Goal: Information Seeking & Learning: Learn about a topic

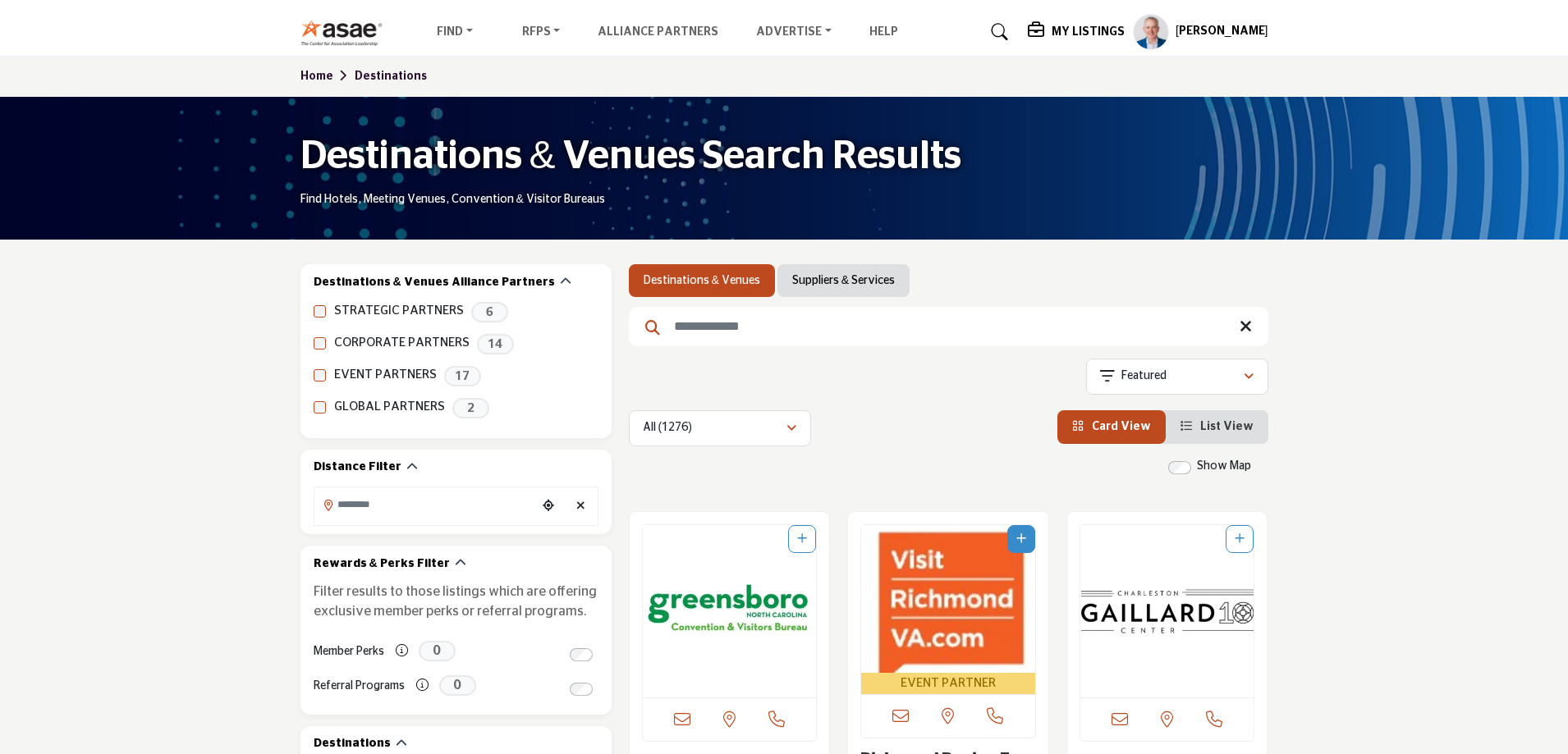
click at [1078, 30] on h5 "My Listings" at bounding box center [1087, 31] width 73 height 15
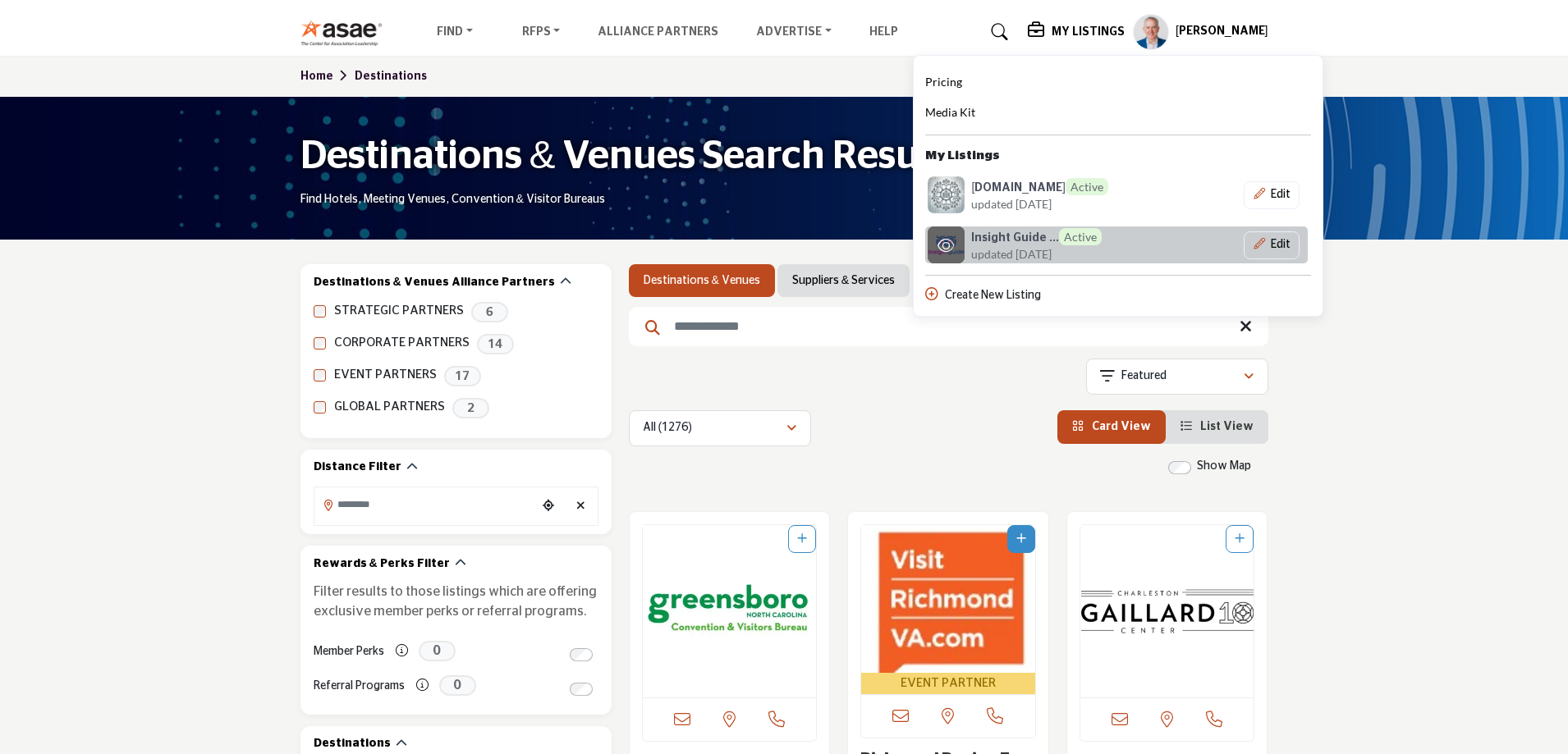
click at [1012, 252] on span "updated [DATE]" at bounding box center [1010, 255] width 80 height 17
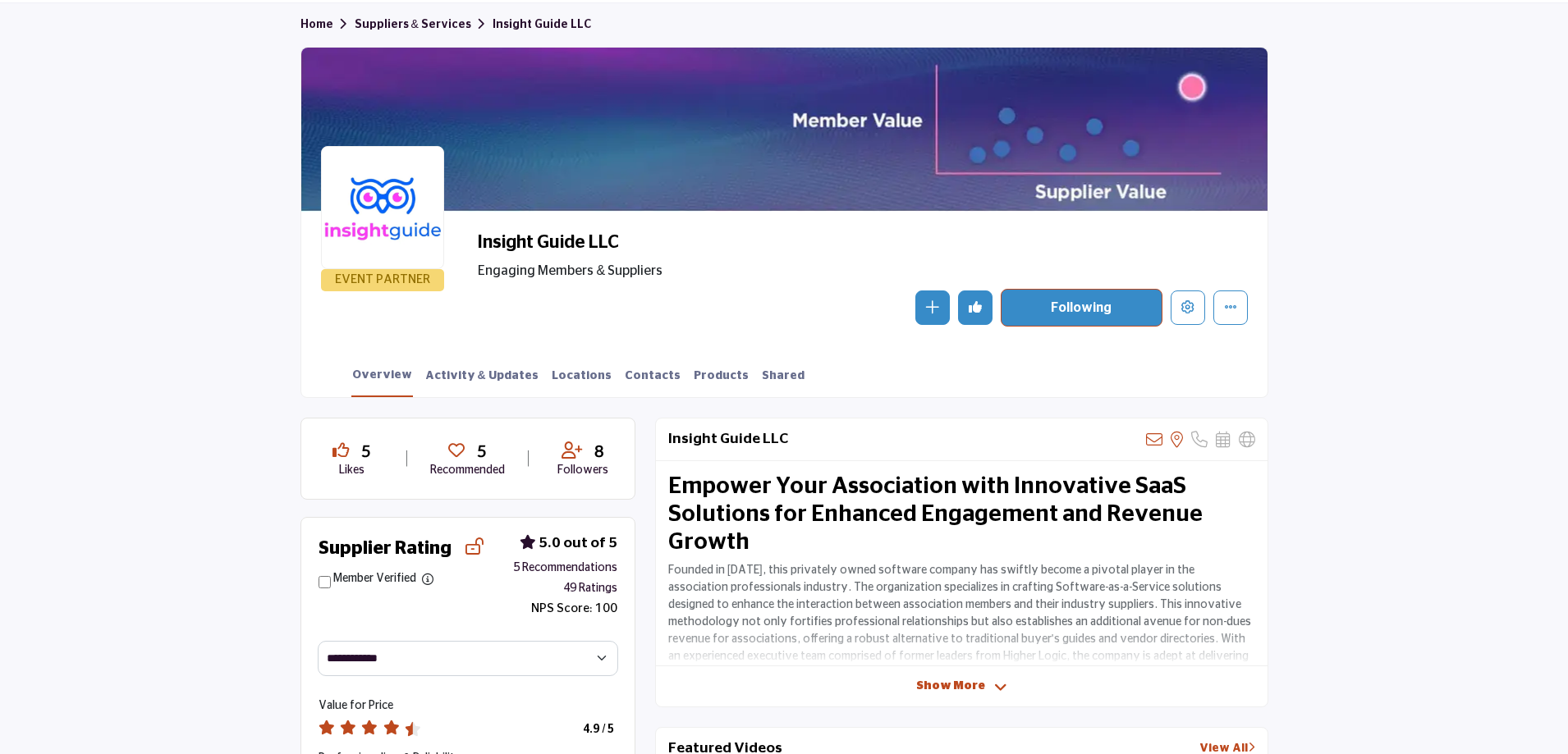
scroll to position [15, 0]
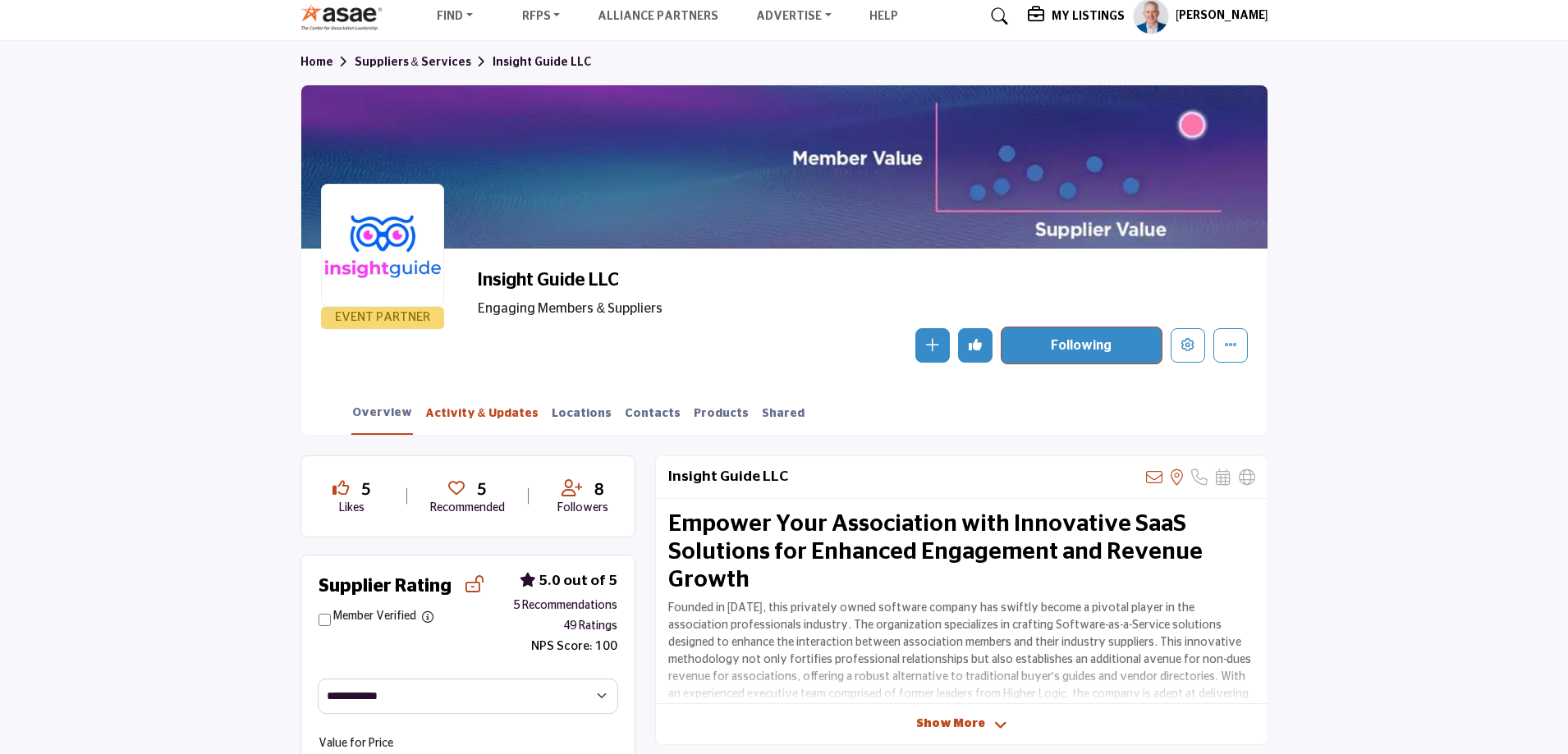
click at [449, 418] on link "Activity & Updates" at bounding box center [481, 420] width 115 height 29
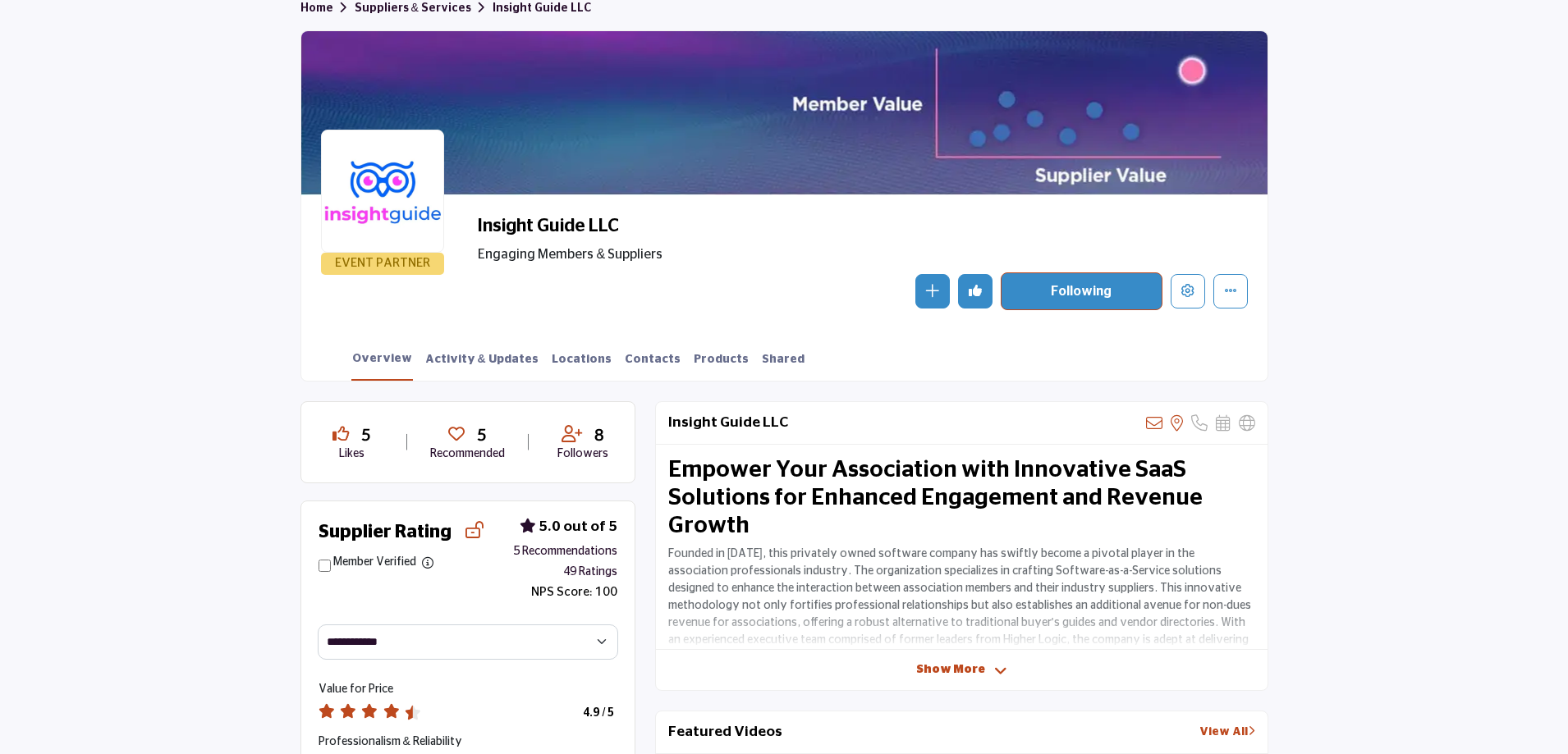
scroll to position [98, 0]
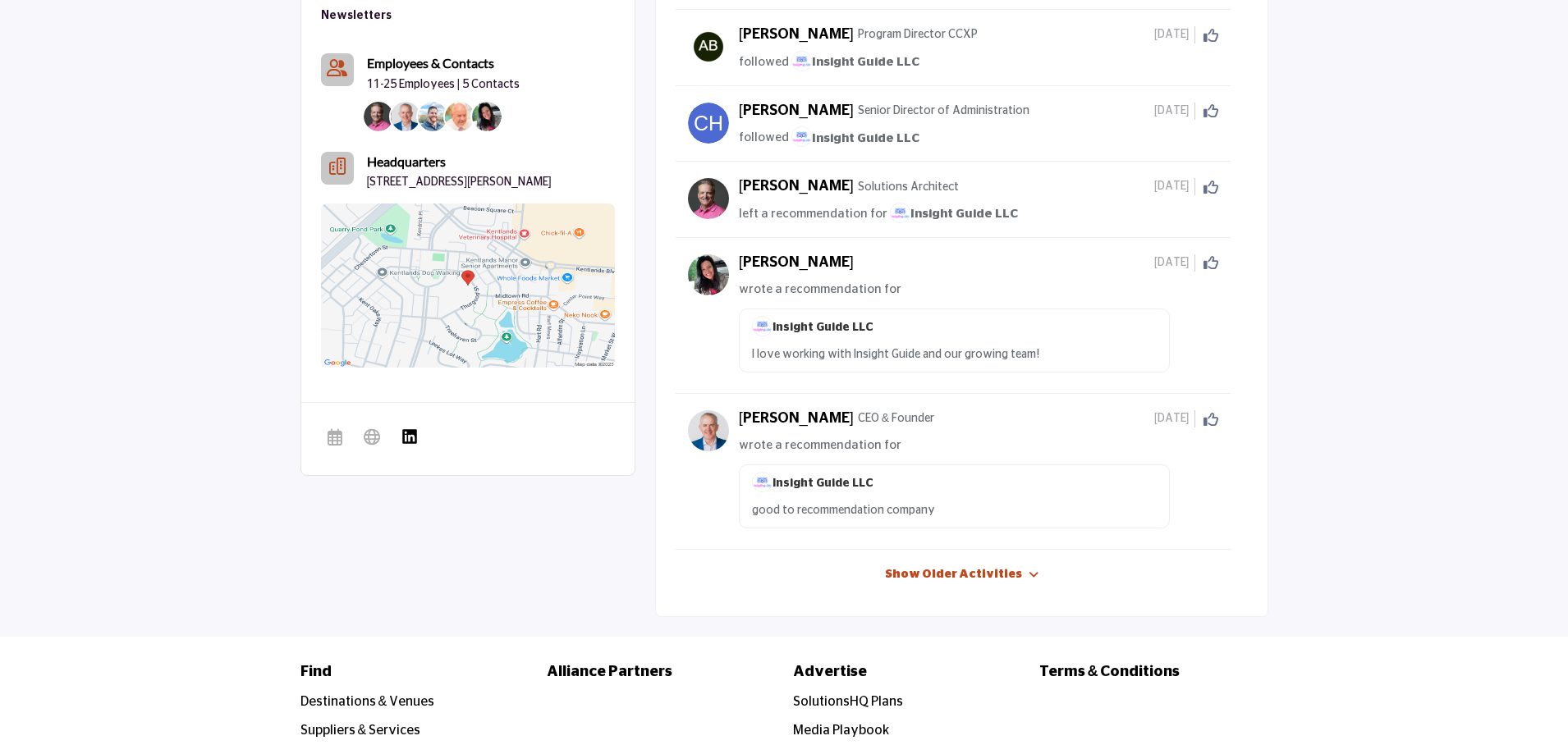
scroll to position [1231, 0]
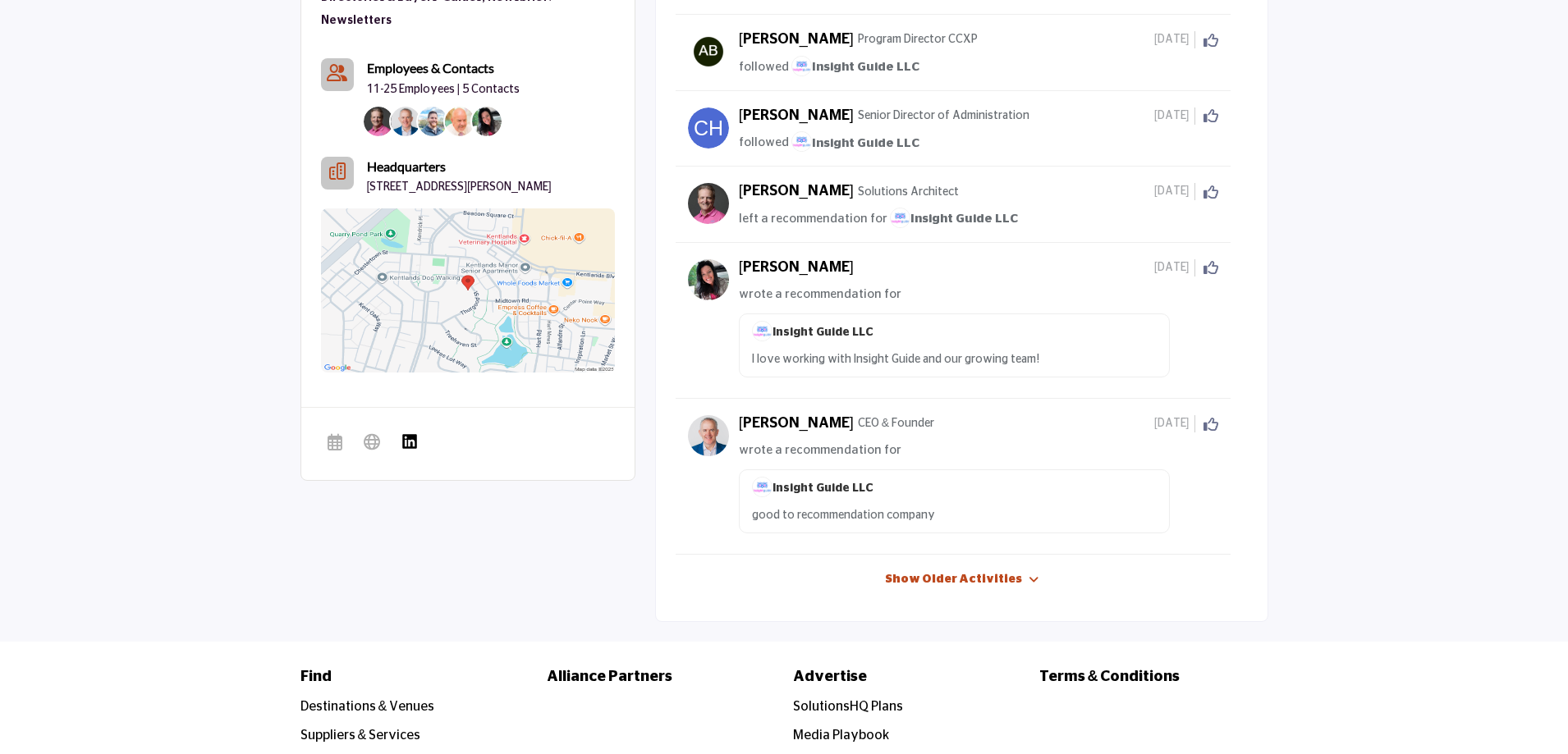
click at [969, 580] on link "Show Older Activities" at bounding box center [953, 580] width 137 height 16
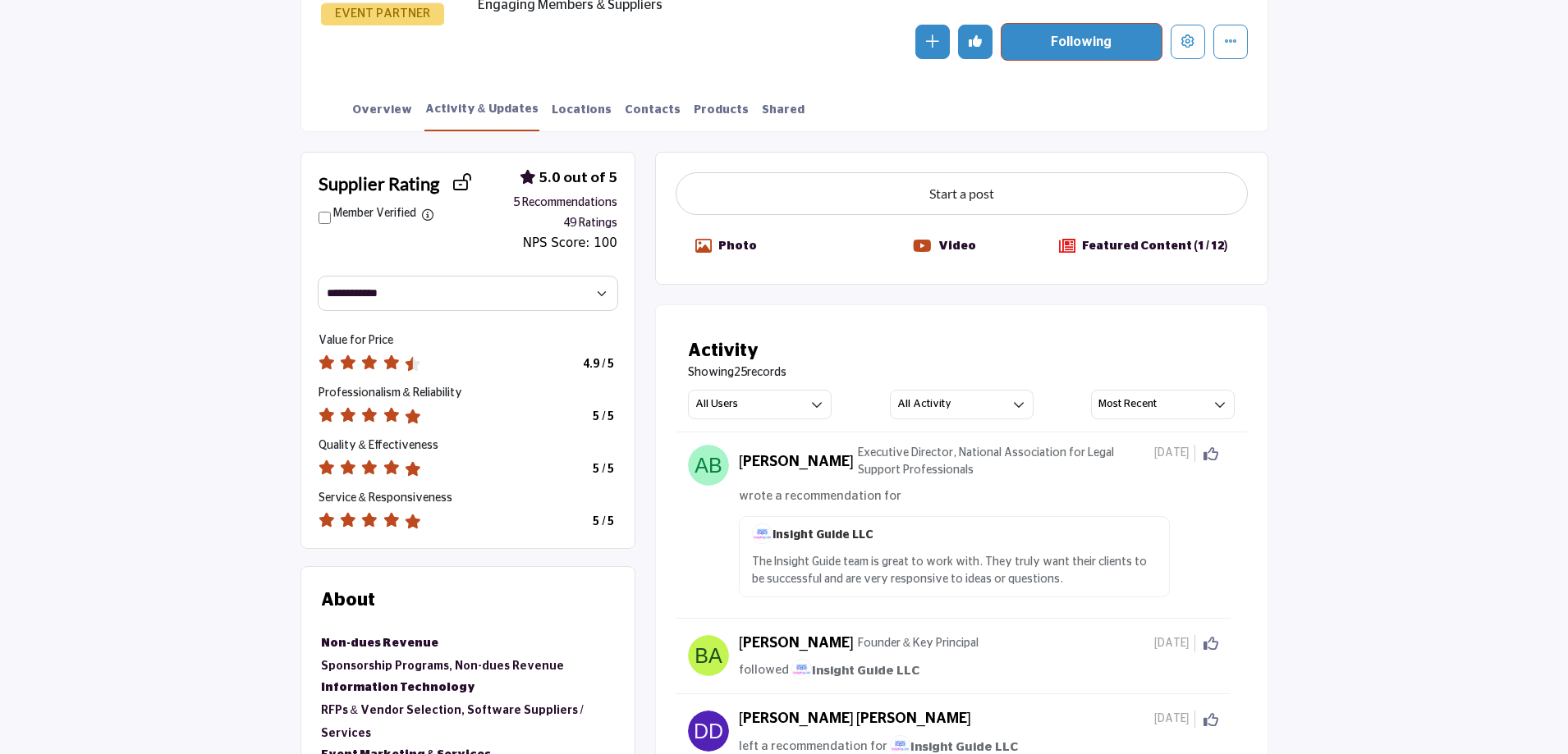
scroll to position [82, 0]
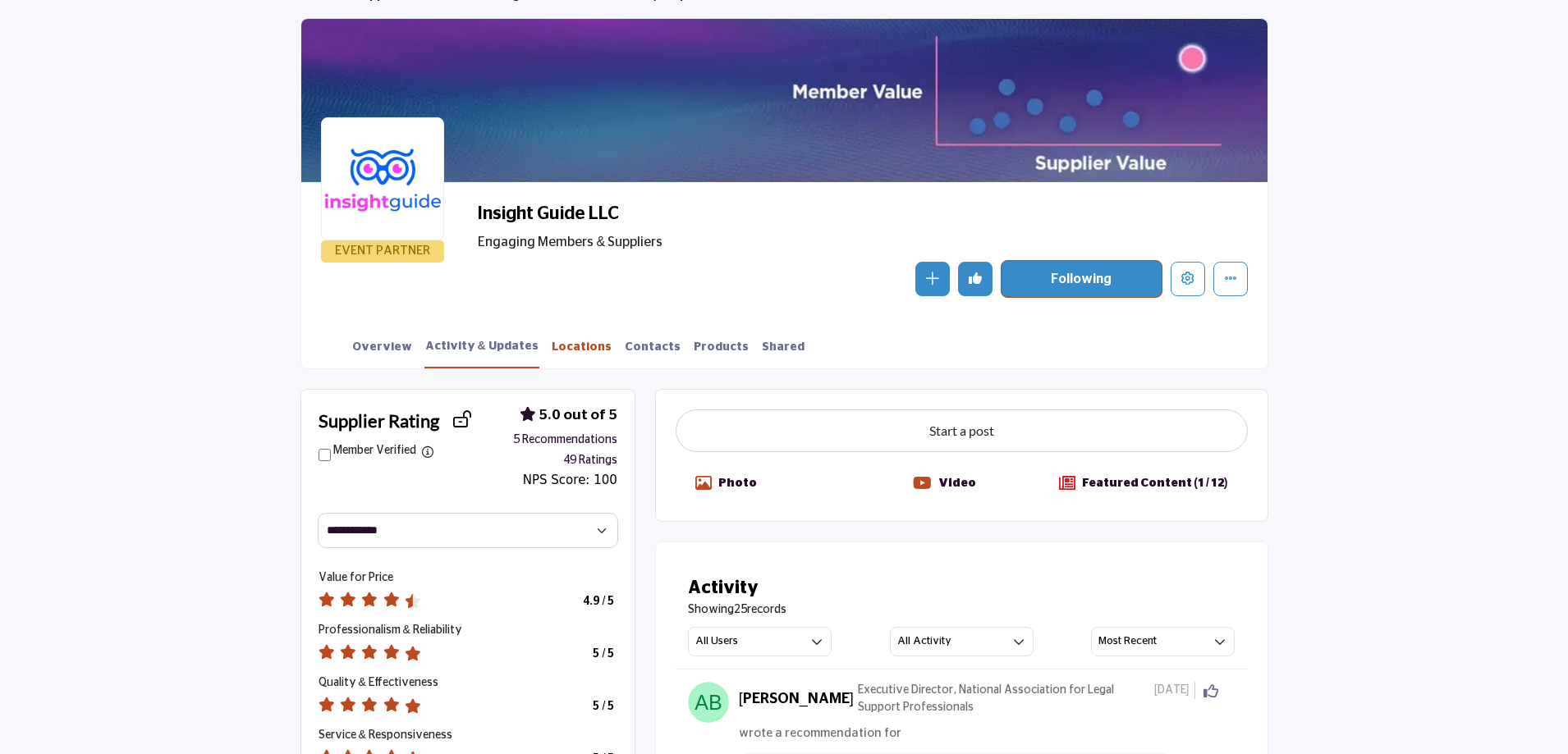
click at [552, 348] on link "Locations" at bounding box center [582, 353] width 62 height 29
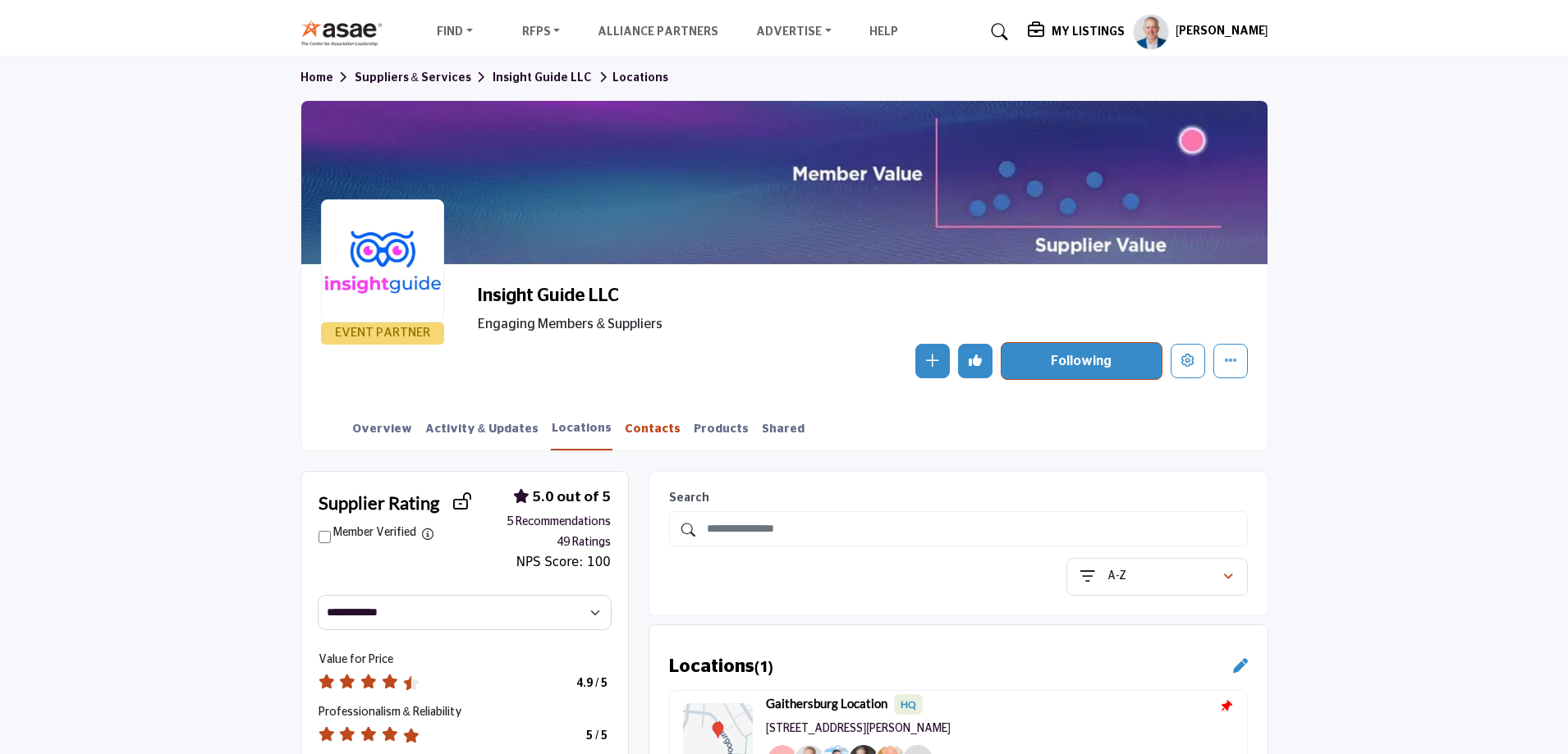
click at [629, 425] on link "Contacts" at bounding box center [651, 436] width 57 height 29
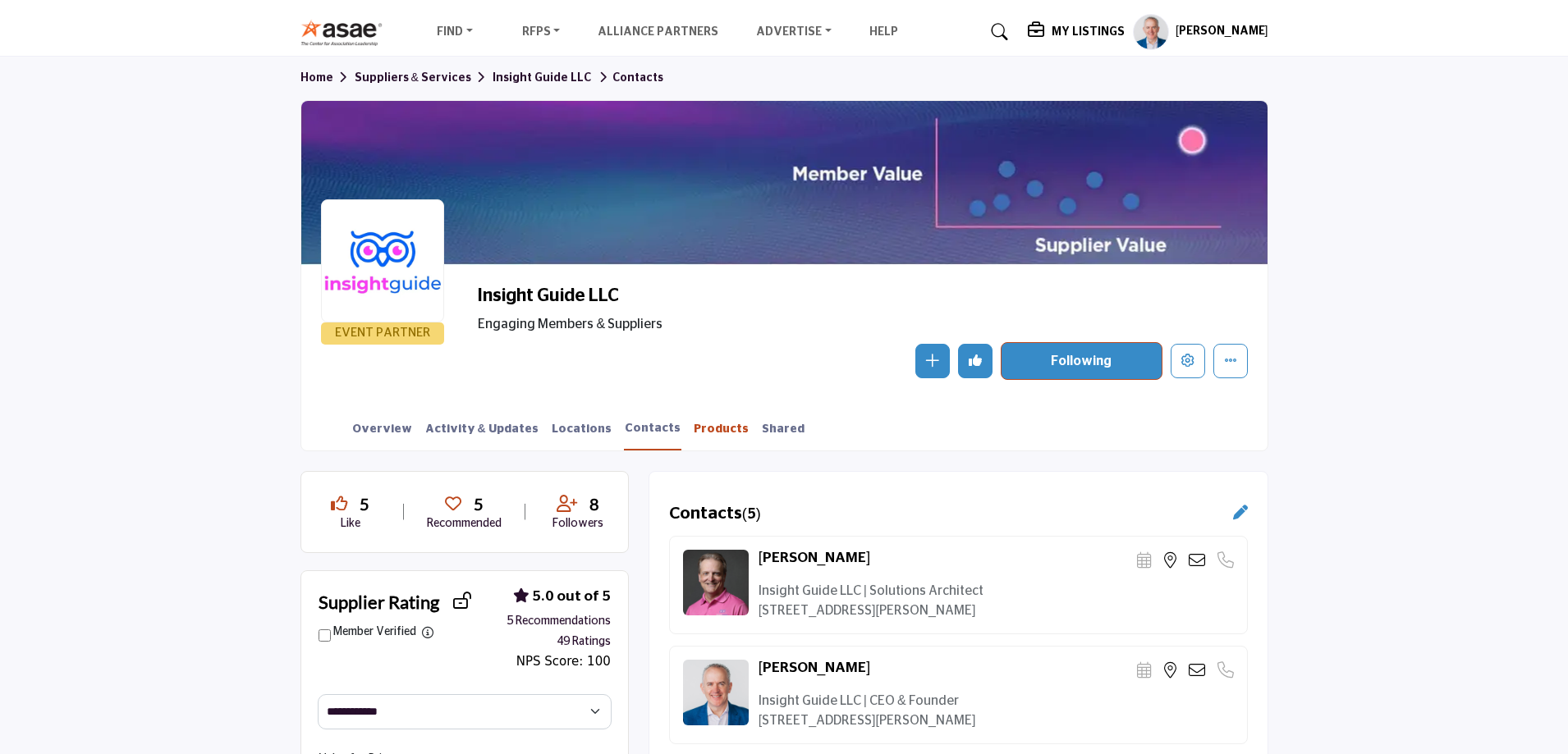
click at [693, 437] on link "Products" at bounding box center [721, 436] width 57 height 29
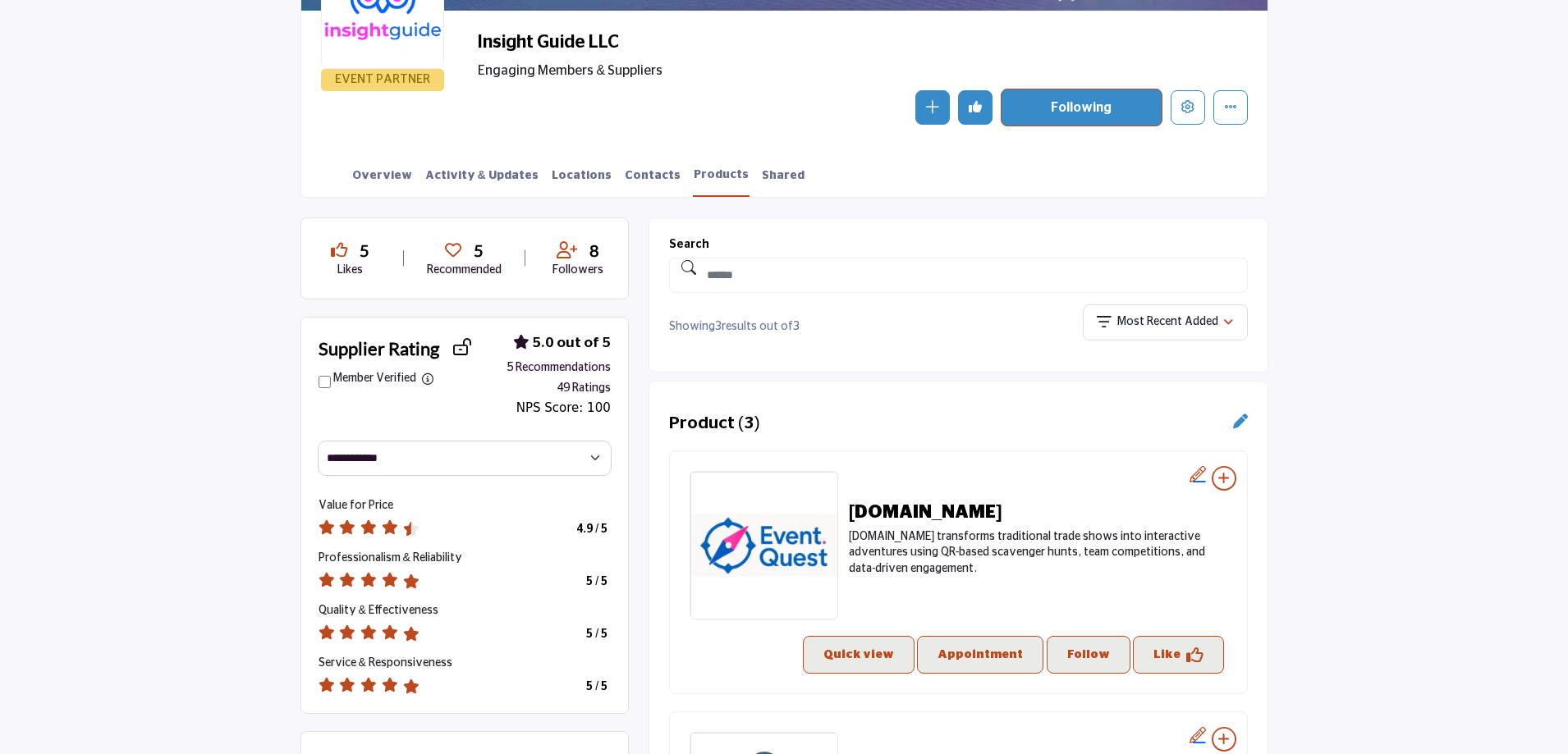
scroll to position [246, 0]
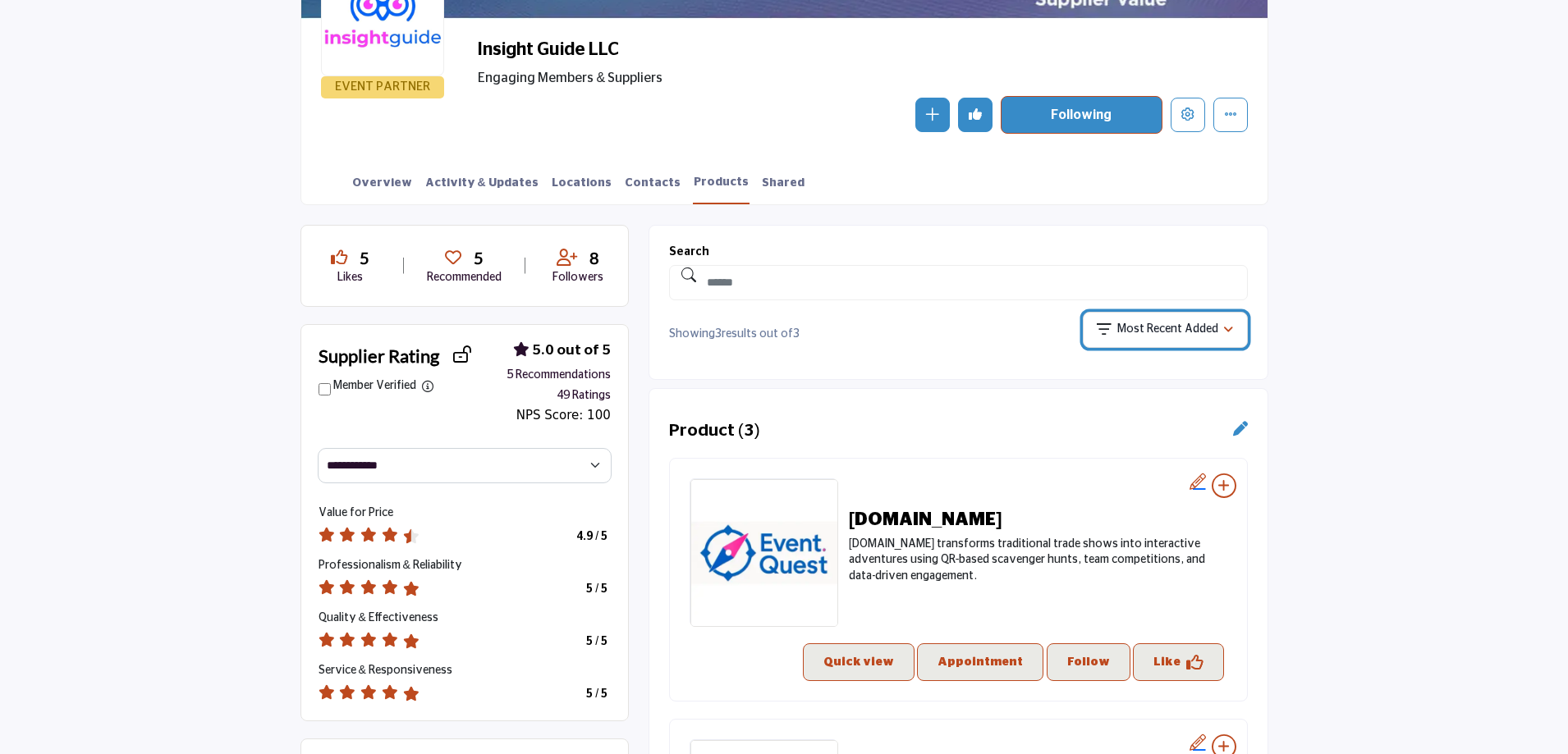
click at [1168, 329] on p "Most Recent Added" at bounding box center [1167, 329] width 101 height 16
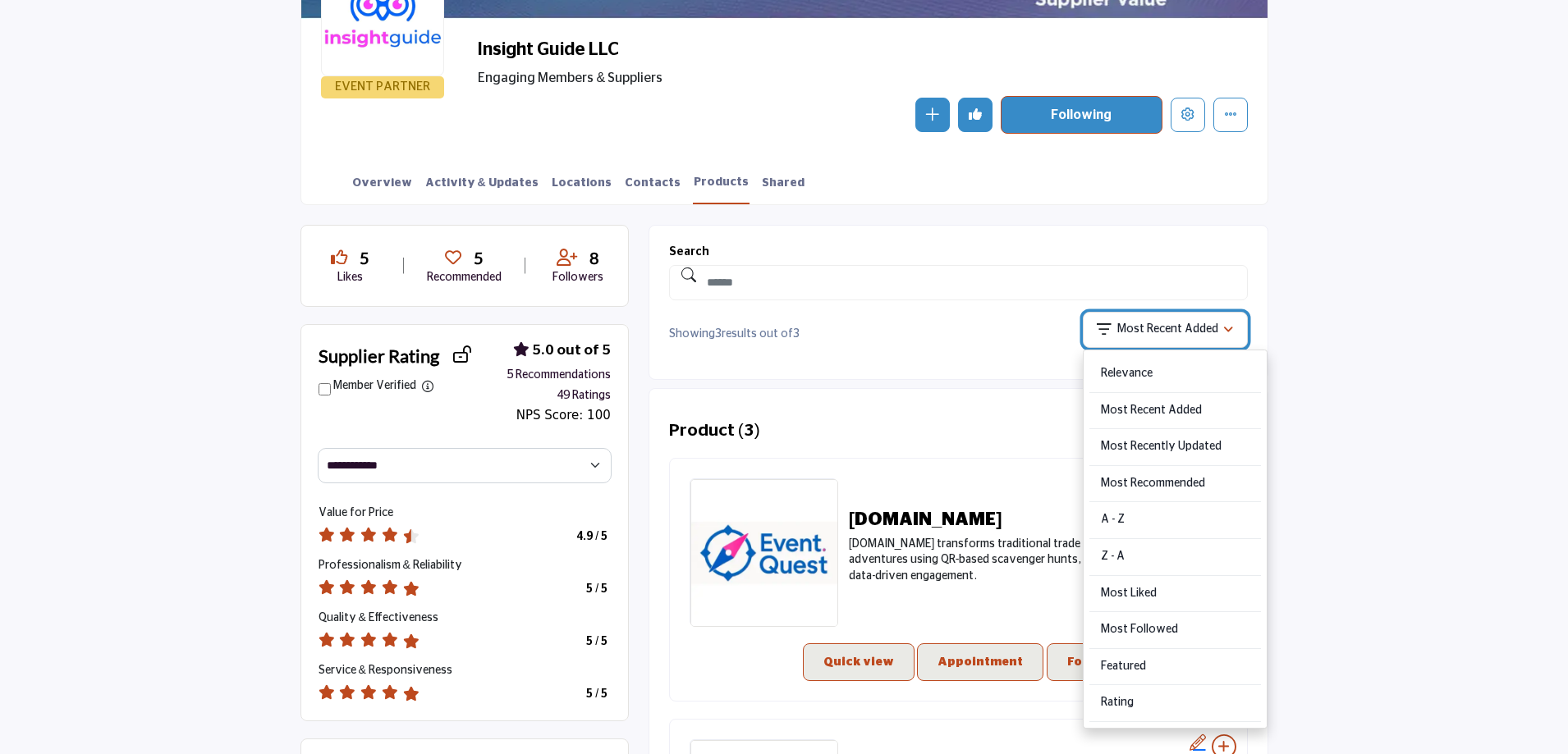
click at [1168, 329] on p "Most Recent Added" at bounding box center [1167, 329] width 101 height 16
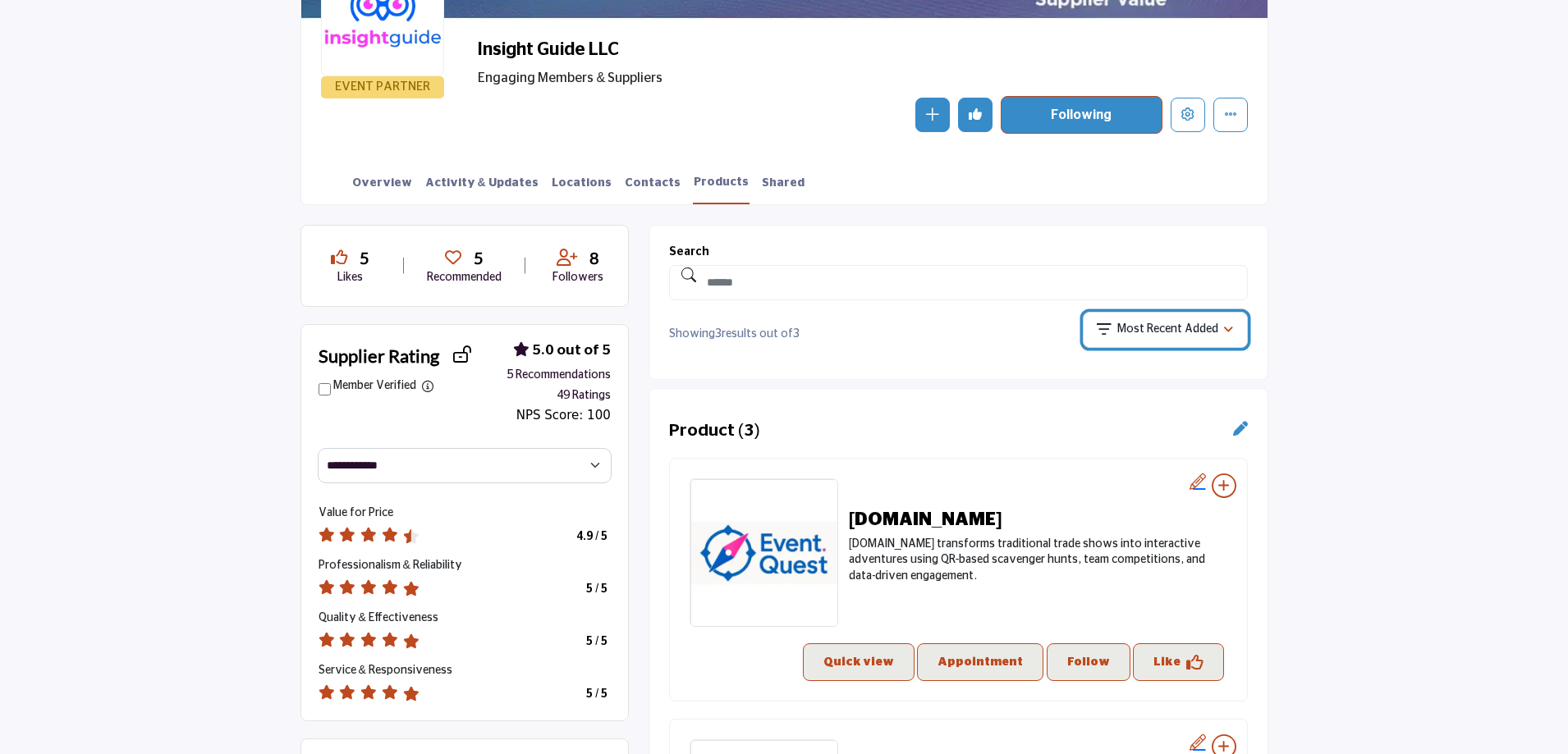
click at [1165, 329] on p "Most Recent Added" at bounding box center [1167, 329] width 101 height 16
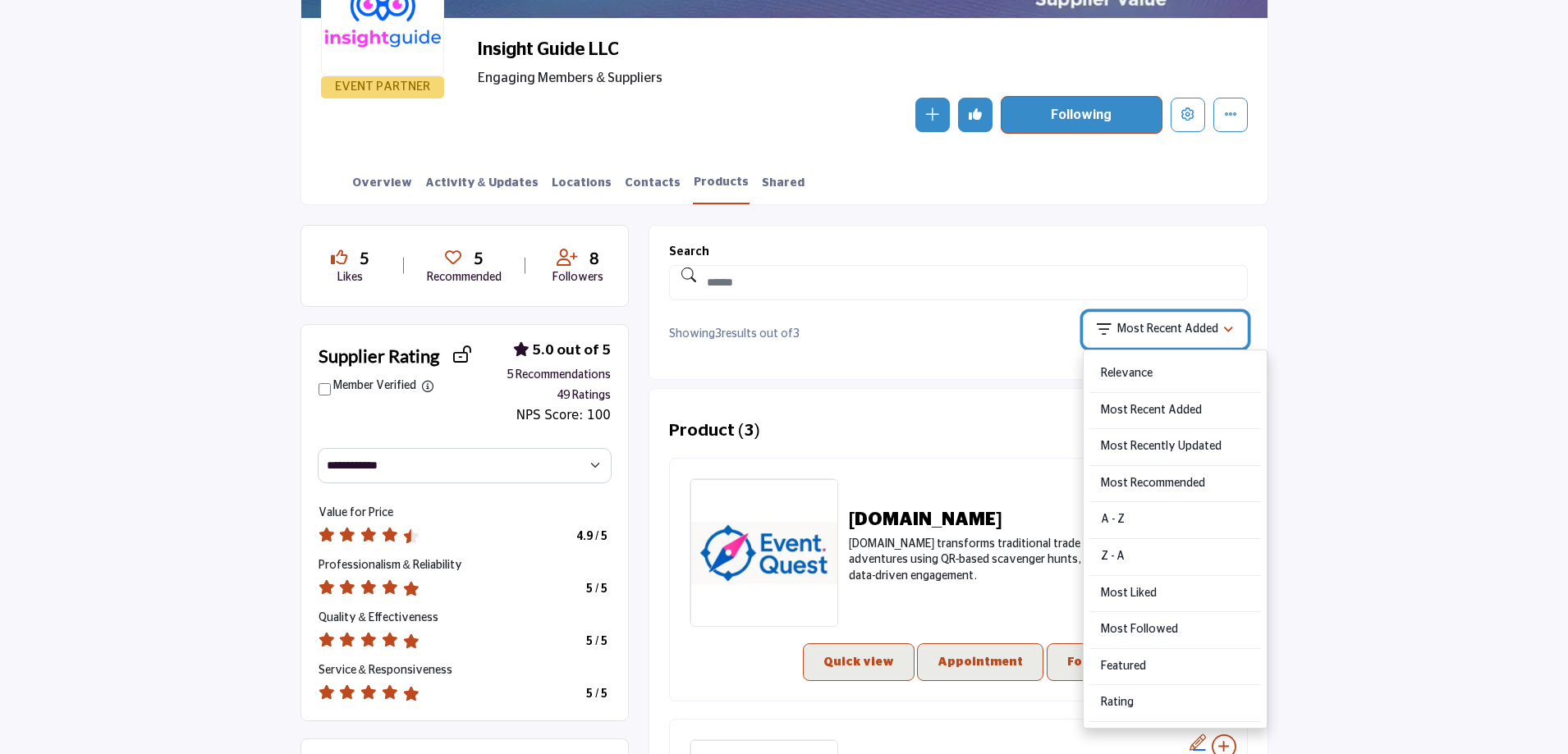
click at [1165, 329] on p "Most Recent Added" at bounding box center [1167, 329] width 101 height 16
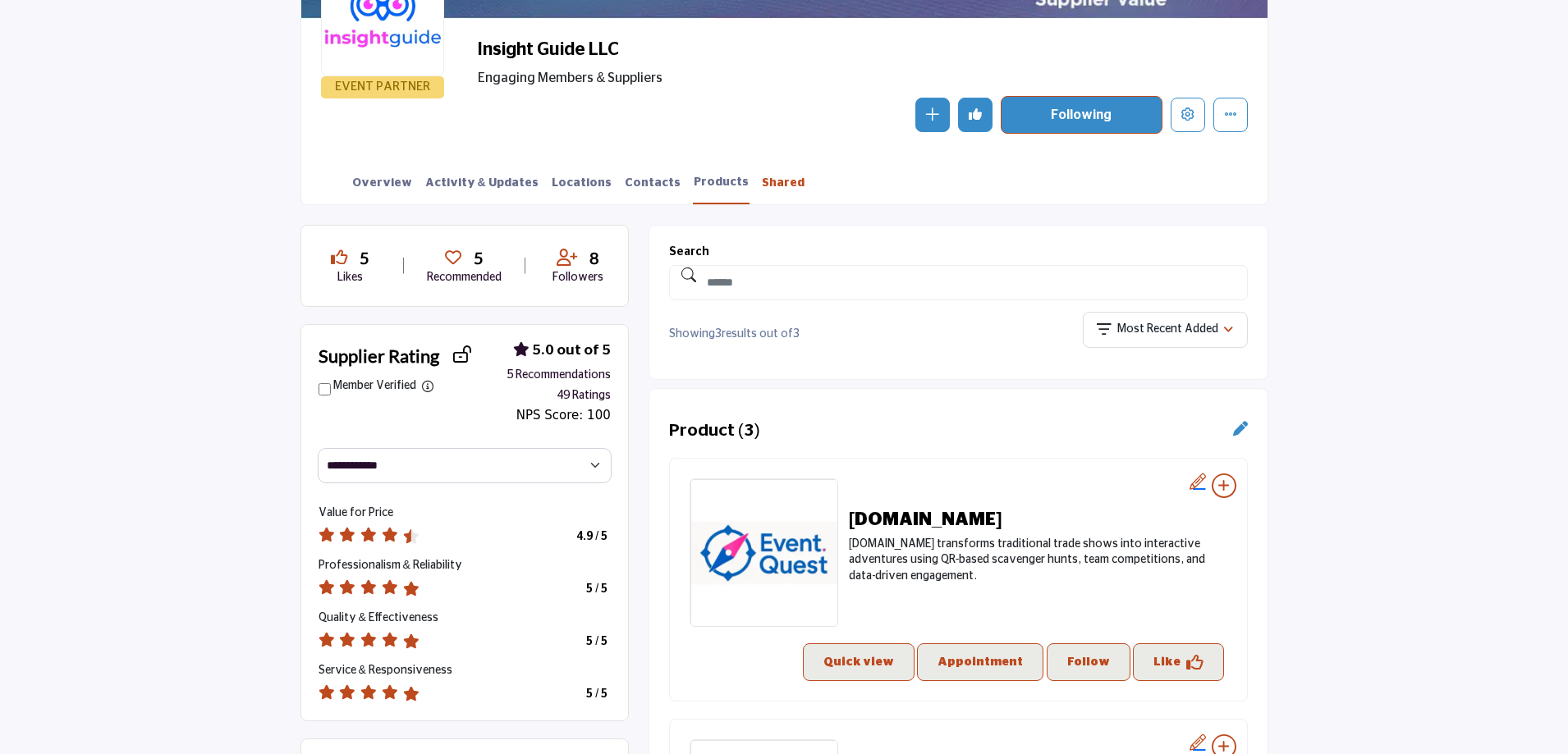
click at [761, 188] on link "Shared" at bounding box center [783, 190] width 45 height 29
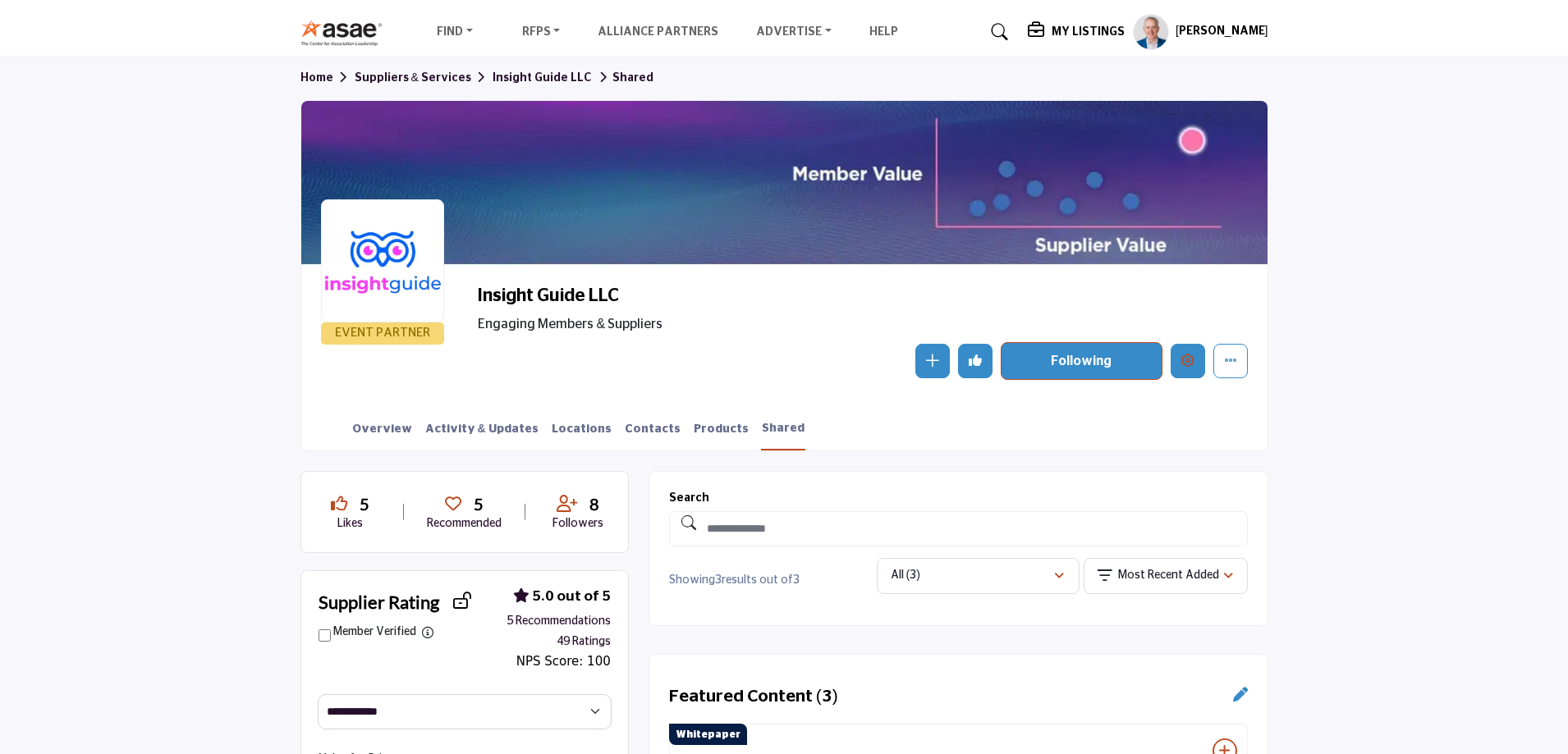
click at [1185, 359] on icon "Edit company" at bounding box center [1188, 360] width 14 height 14
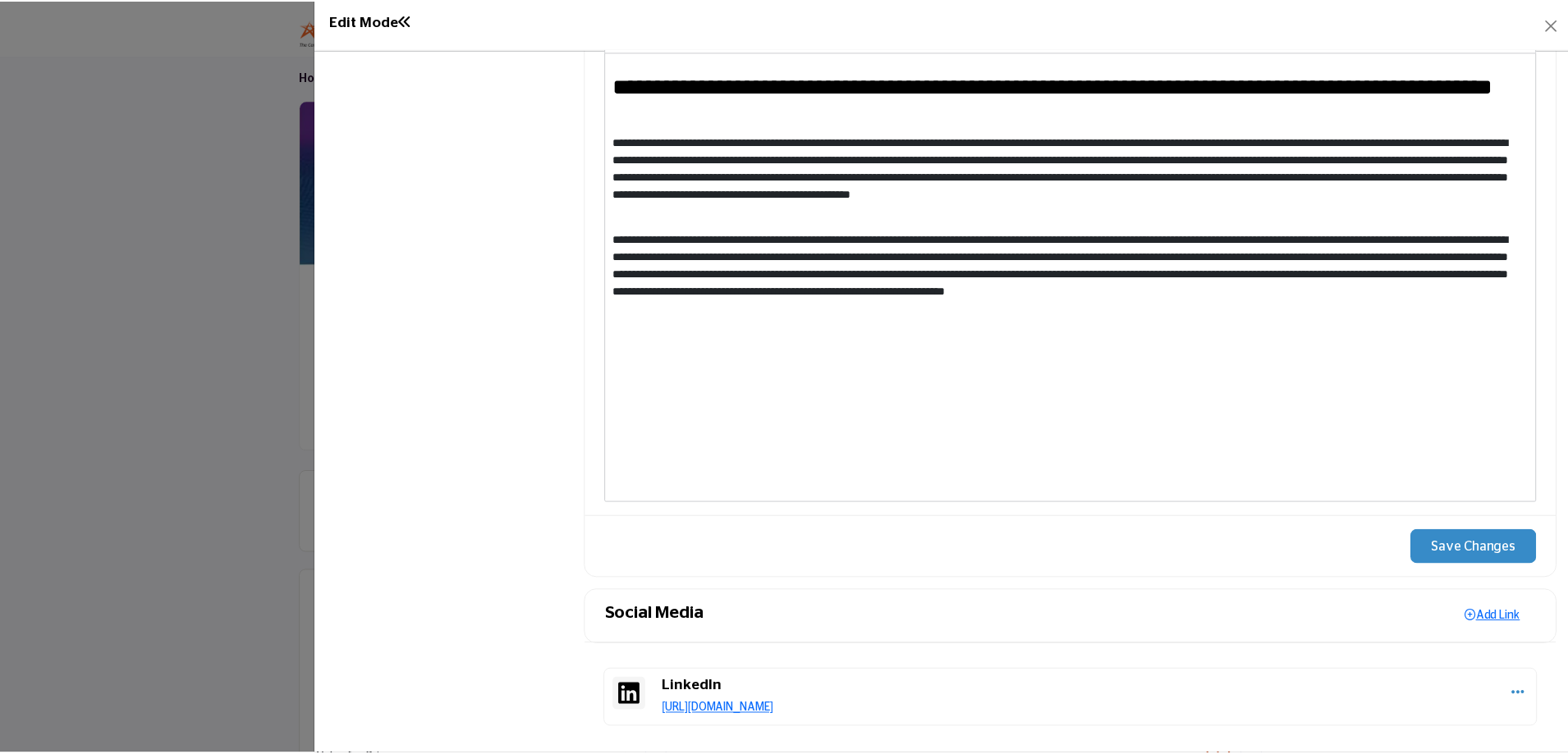
scroll to position [1674, 0]
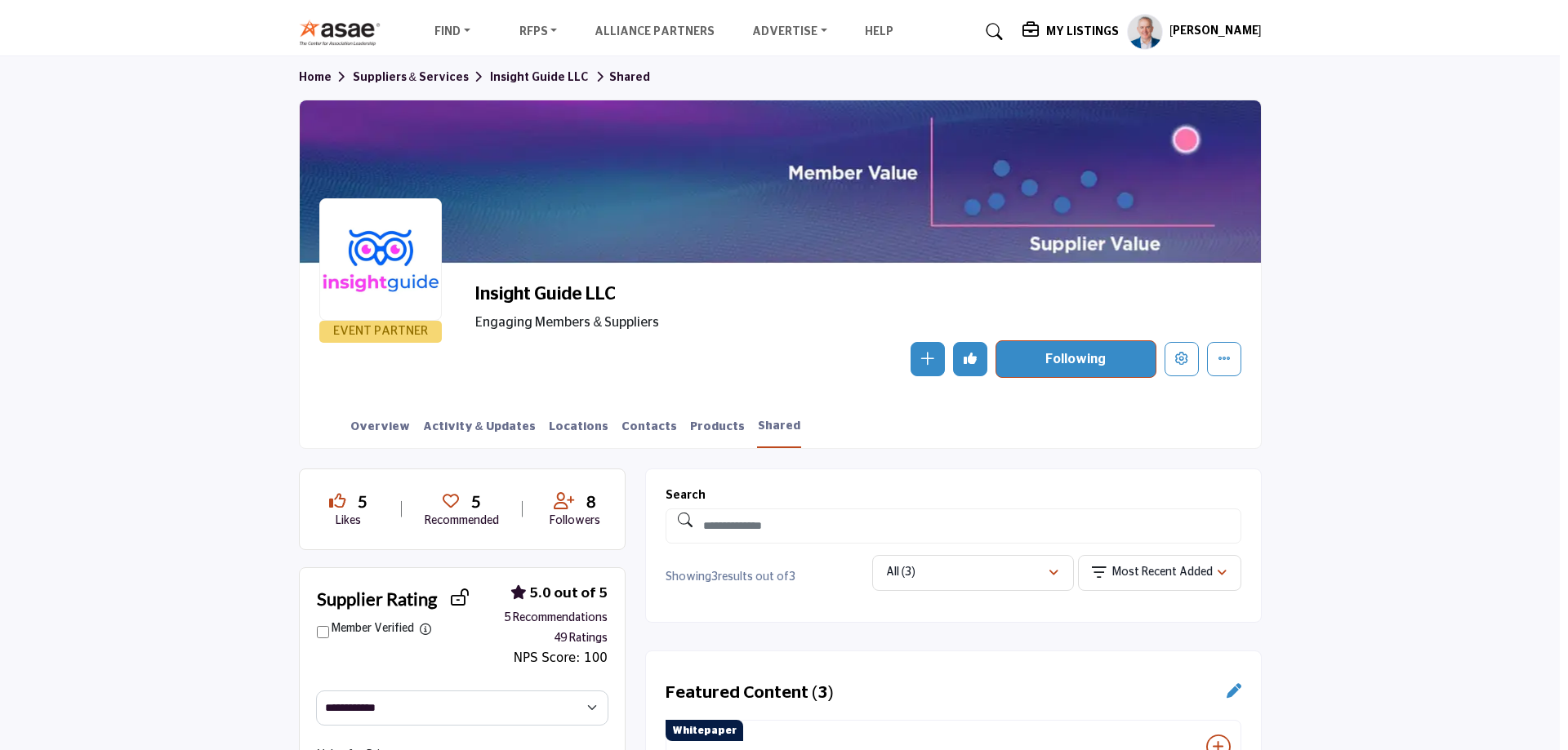
click at [203, 386] on div at bounding box center [784, 375] width 1568 height 750
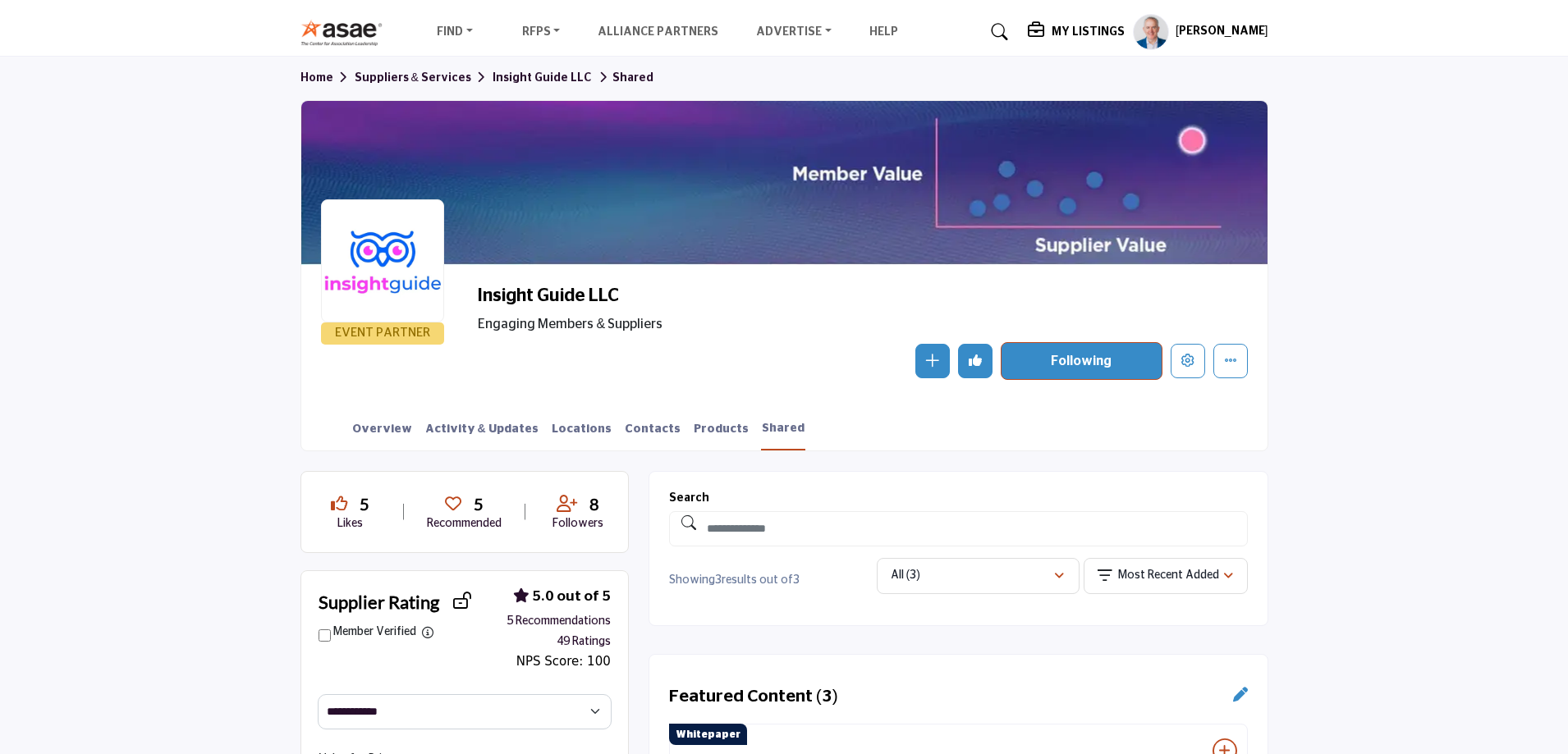
click at [1088, 24] on h5 "My Listings" at bounding box center [1087, 31] width 73 height 15
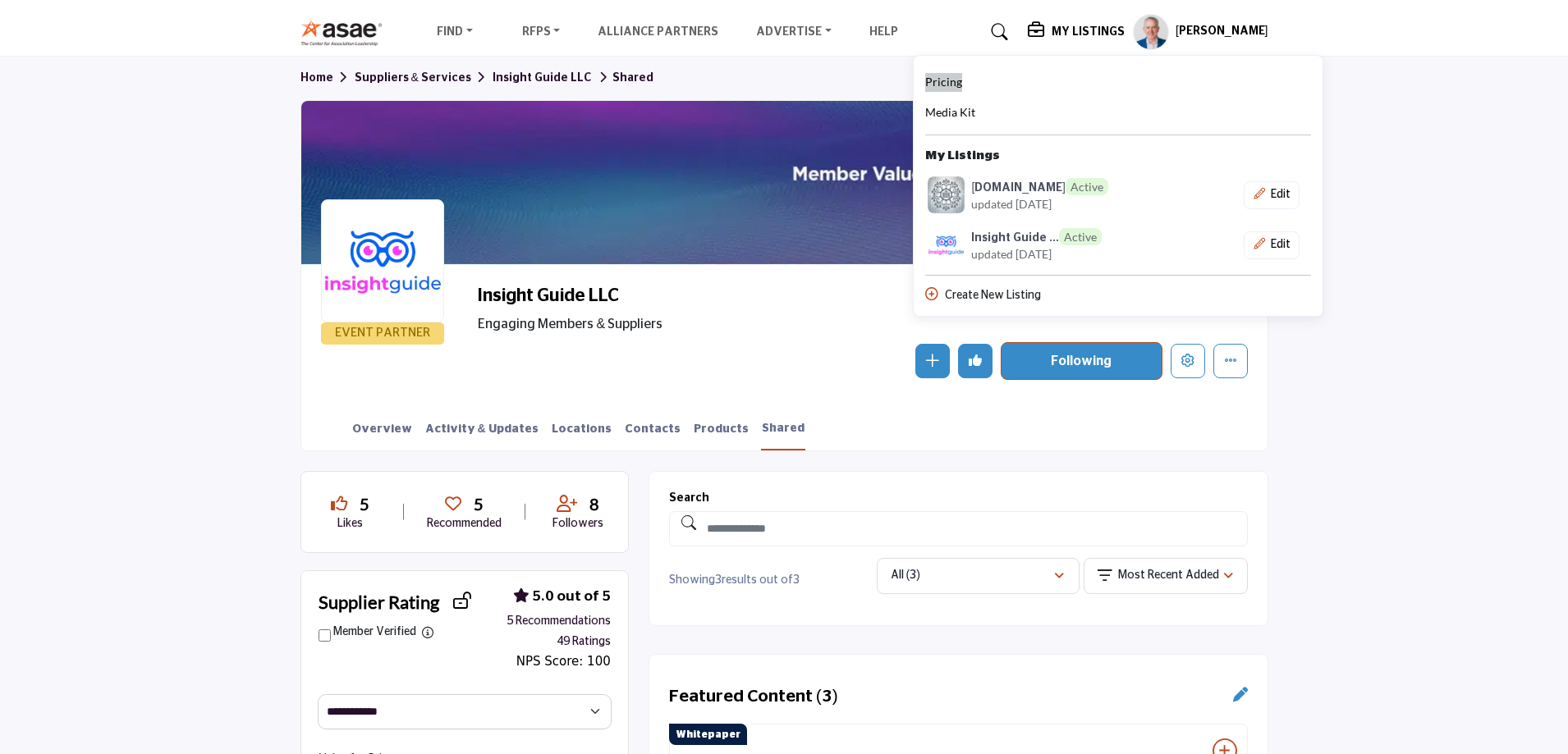
click at [945, 83] on span "Pricing" at bounding box center [944, 81] width 37 height 14
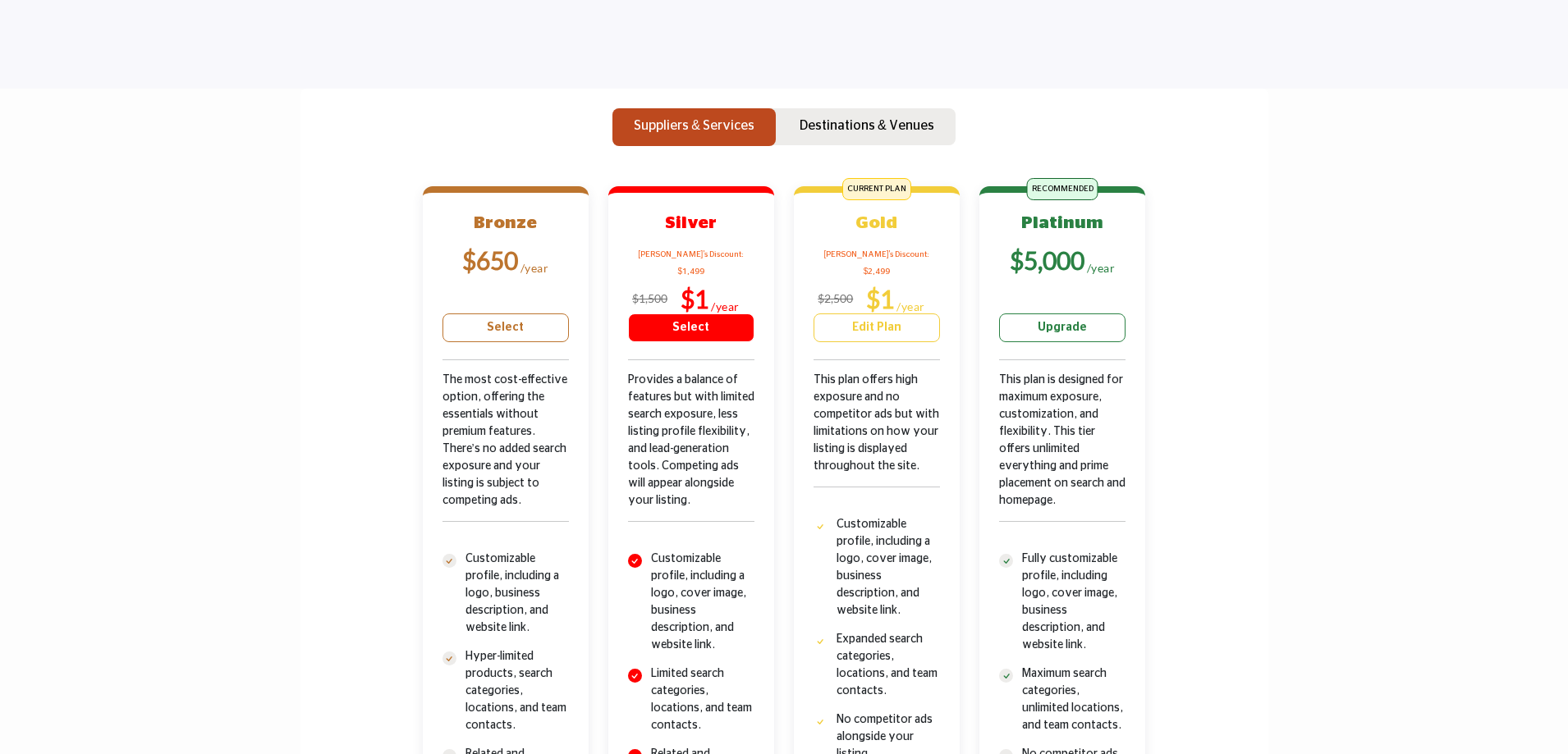
scroll to position [410, 0]
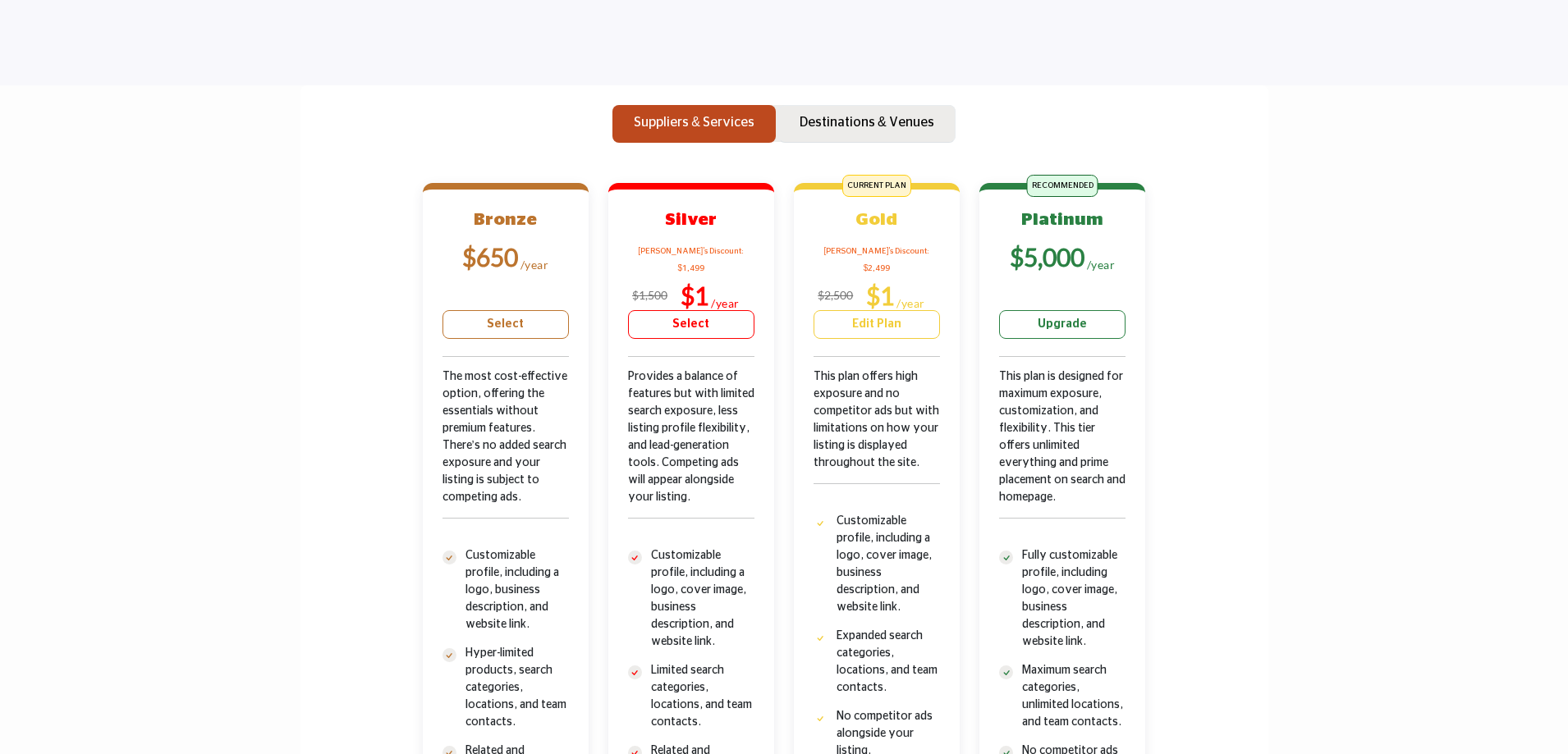
click at [826, 120] on p "Destinations & Venues" at bounding box center [866, 122] width 135 height 19
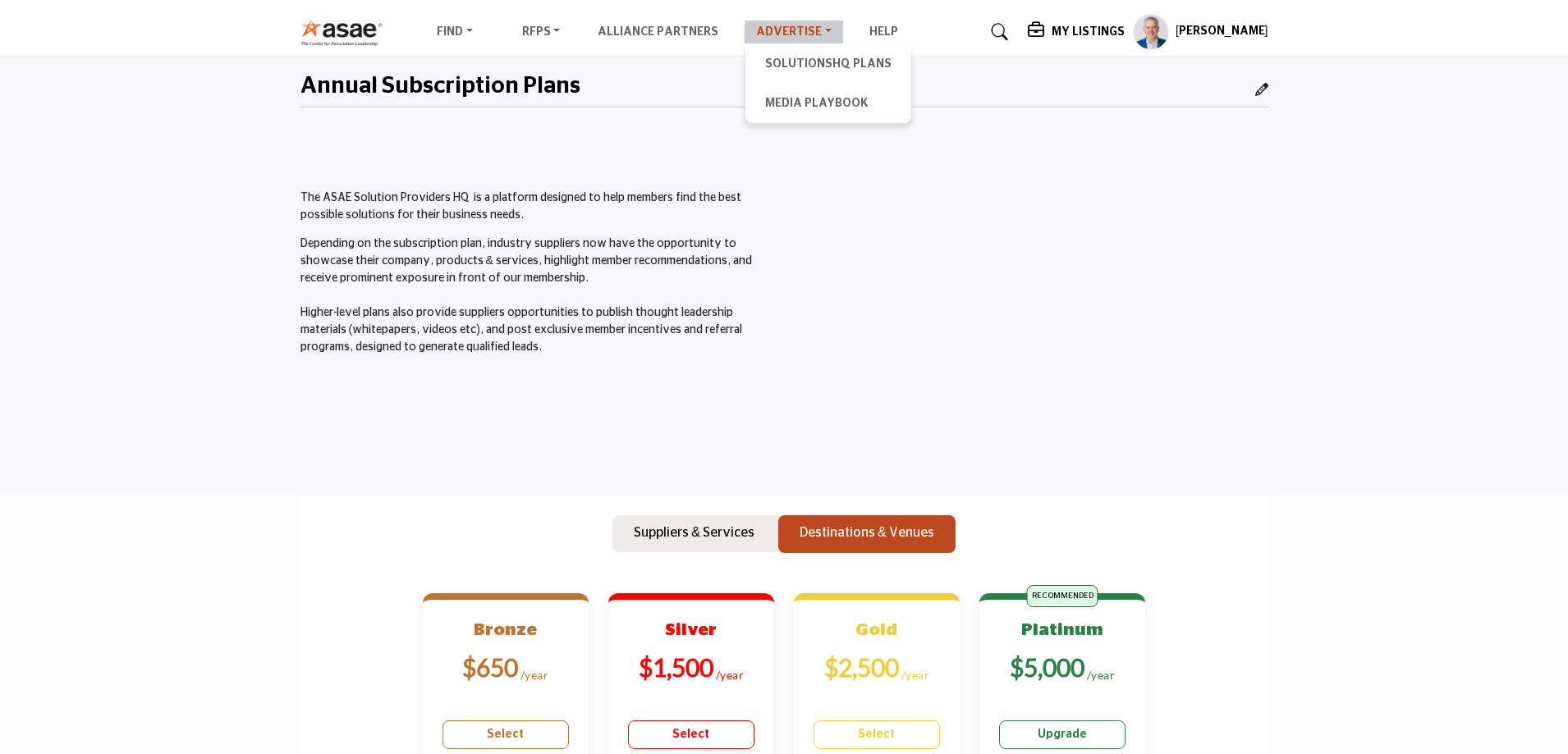
click at [801, 29] on link "Advertise" at bounding box center [794, 32] width 99 height 23
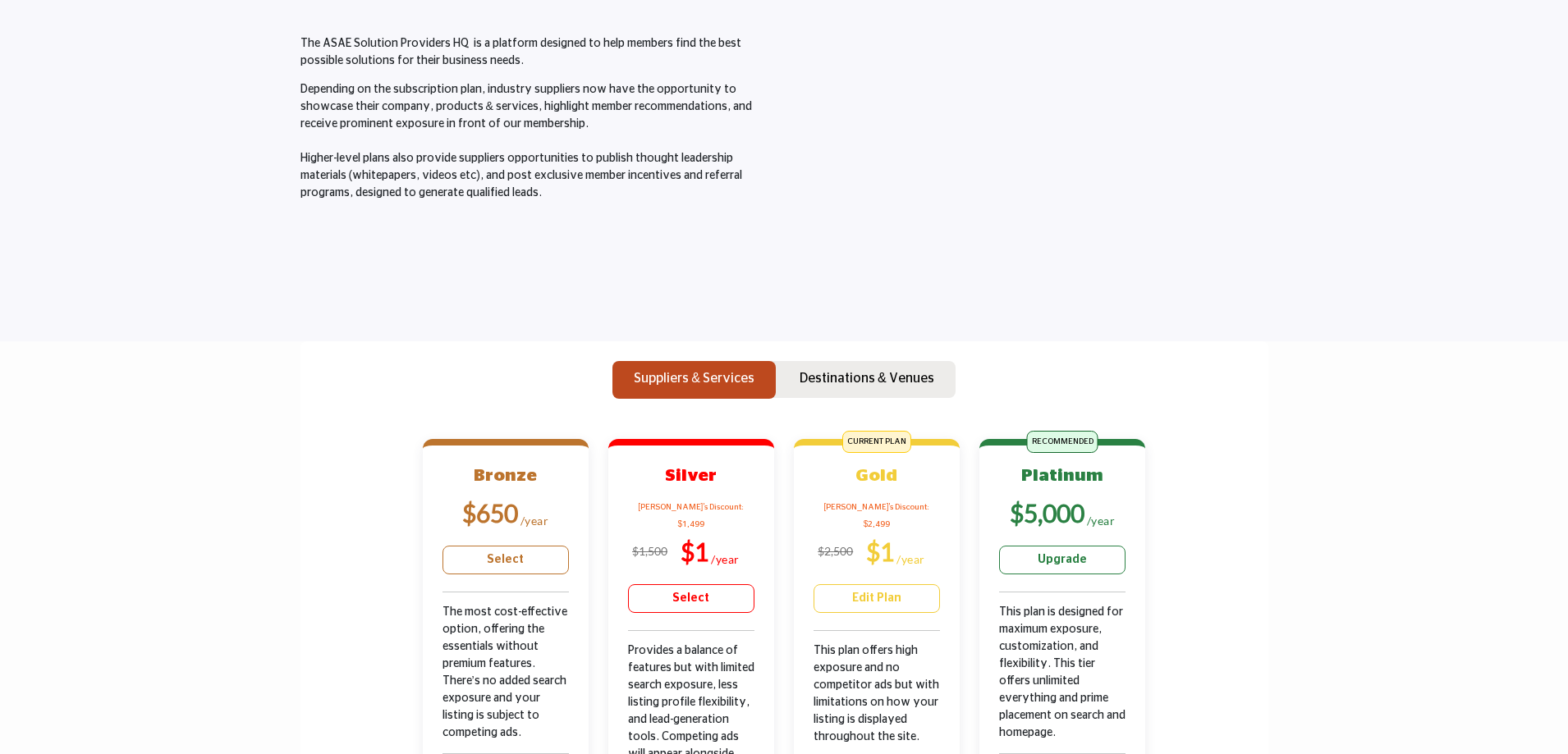
scroll to position [165, 0]
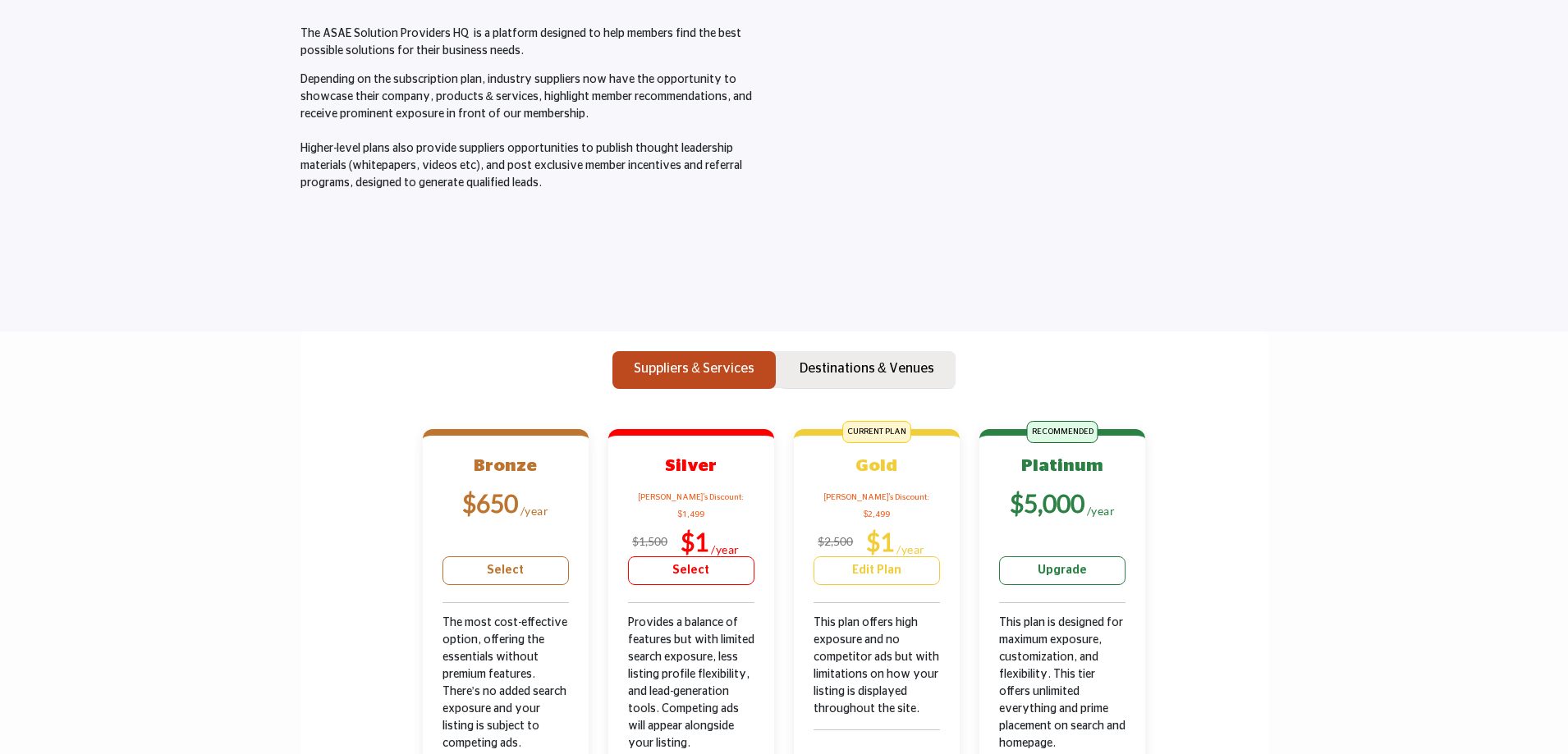
click at [823, 378] on p "Destinations & Venues" at bounding box center [866, 369] width 135 height 19
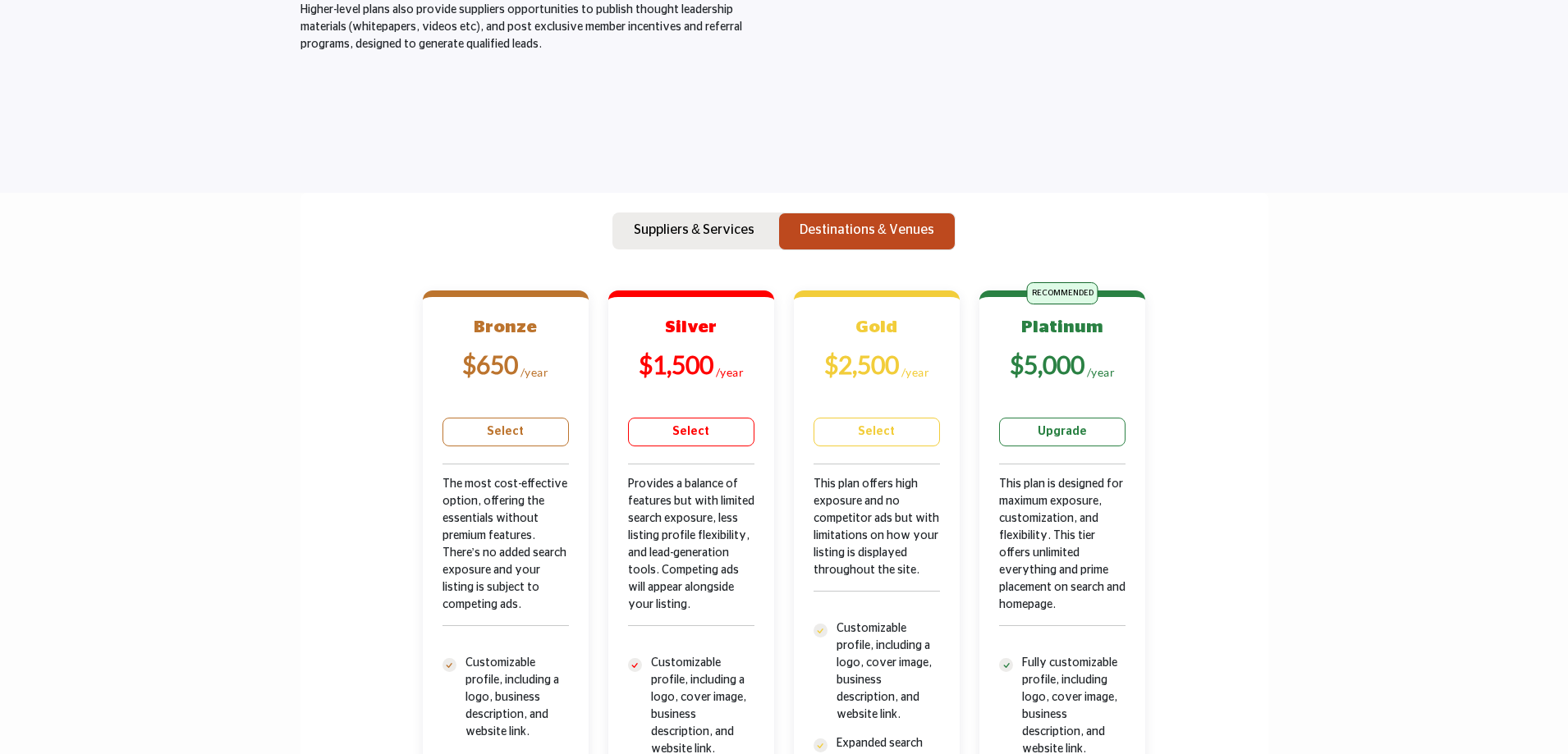
scroll to position [328, 0]
